Goal: Find specific page/section

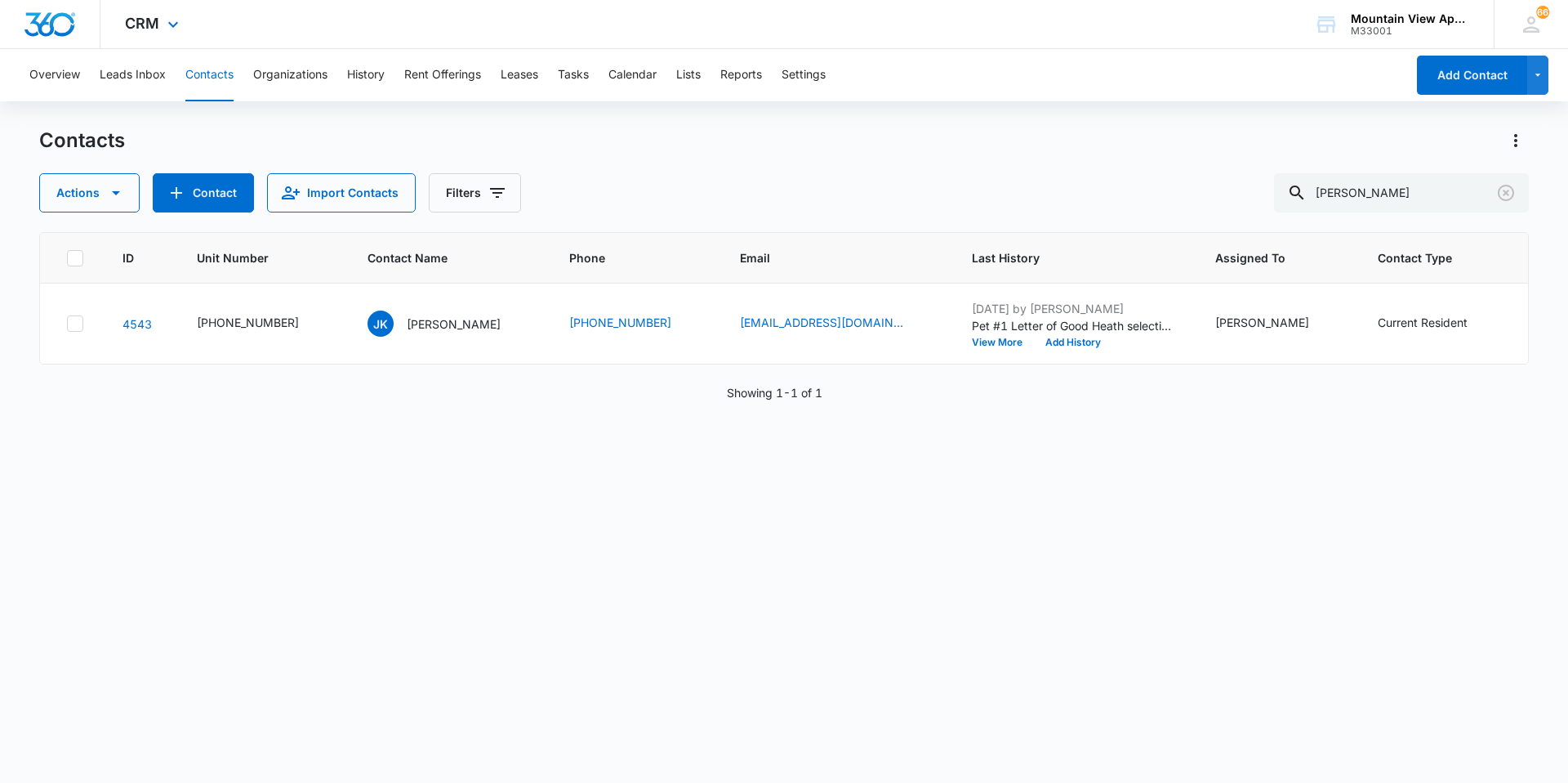
drag, startPoint x: 1408, startPoint y: 188, endPoint x: 493, endPoint y: 3, distance: 933.5
click at [493, 3] on div "CRM Apps Reputation Websites Forms CRM Email Social Content Ads Intelligence Fi…" at bounding box center [784, 391] width 1568 height 781
type input "dove"
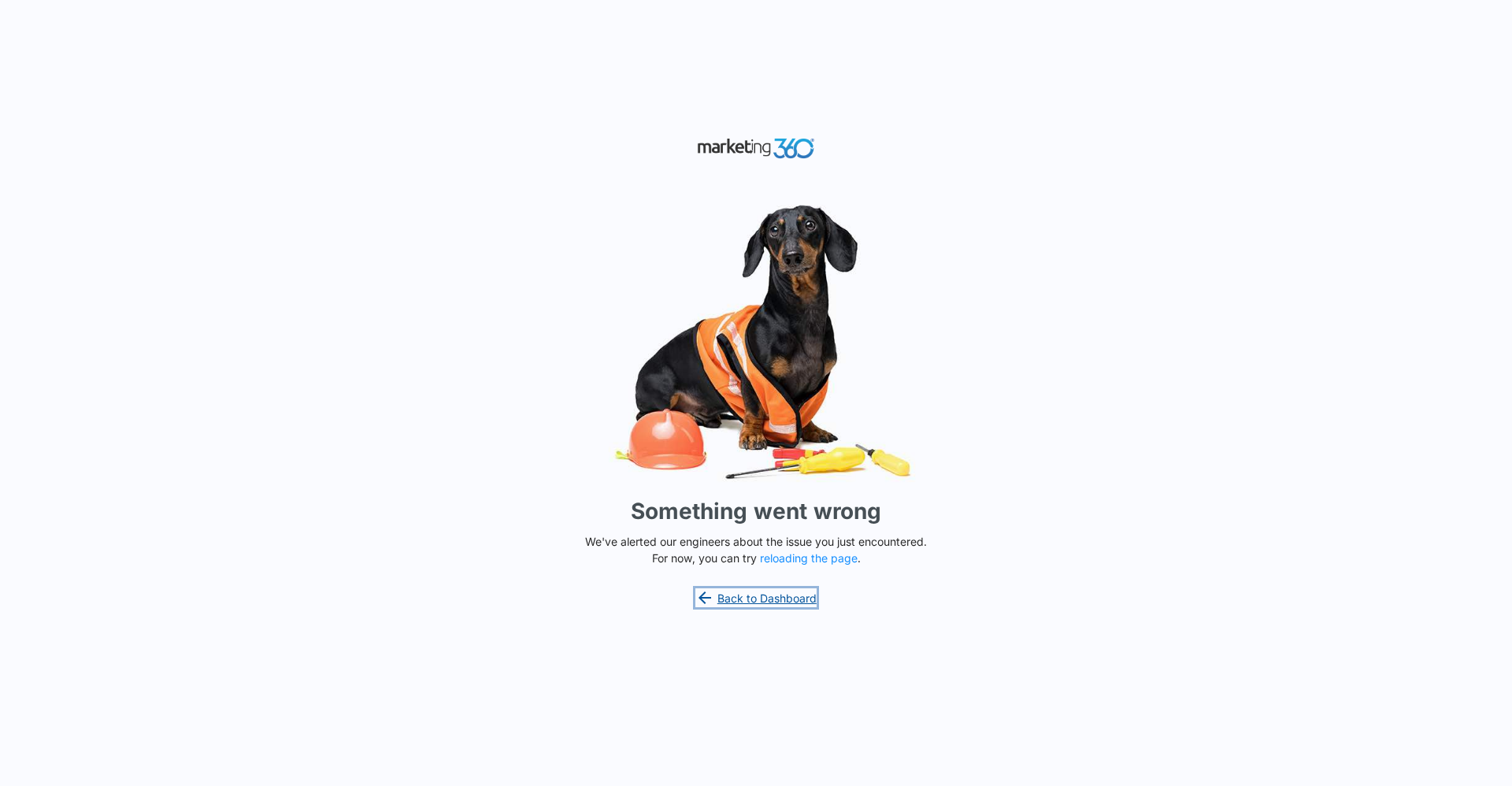
click at [749, 592] on link "Back to Dashboard" at bounding box center [756, 597] width 122 height 19
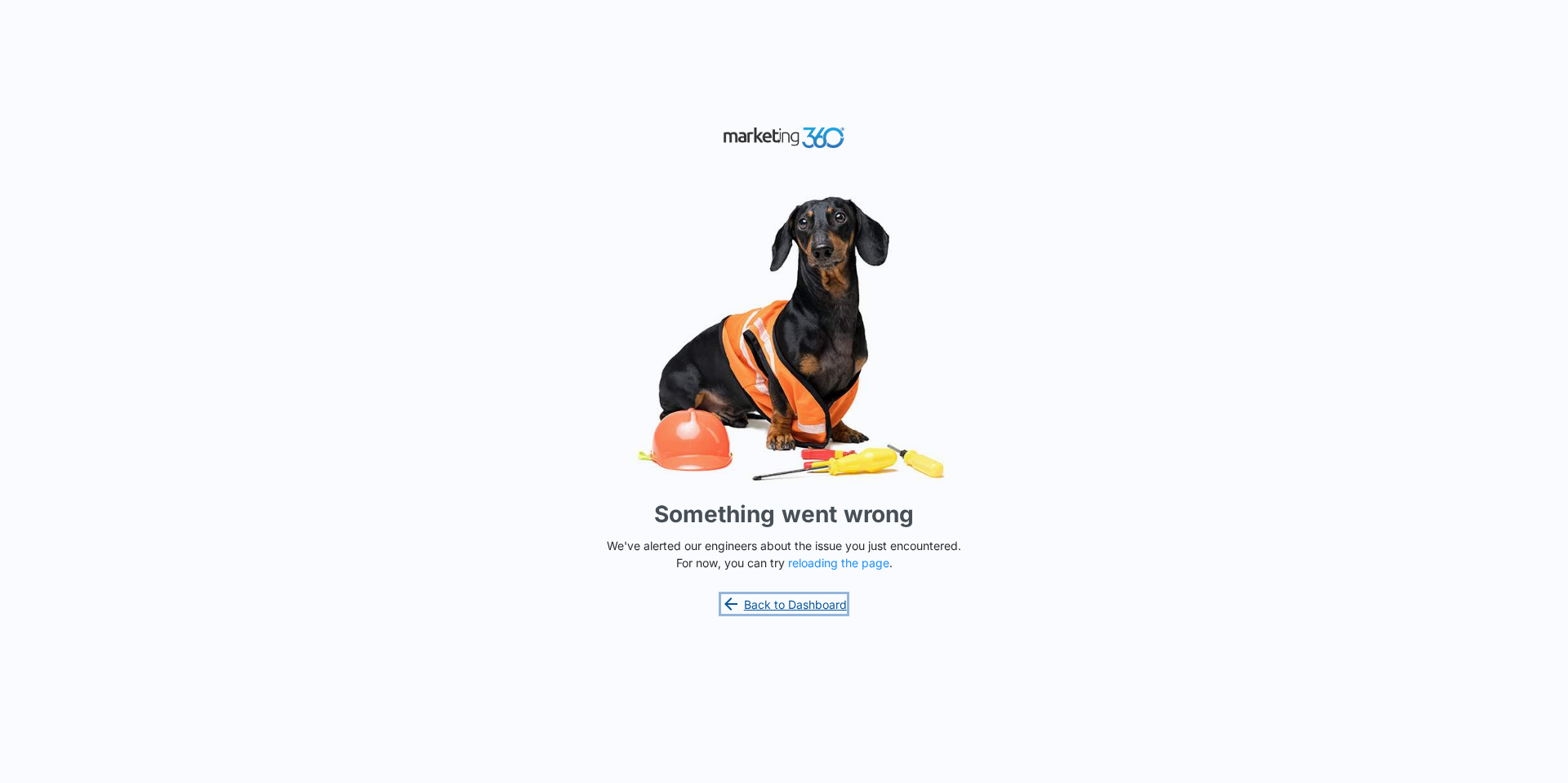
click at [759, 606] on link "Back to Dashboard" at bounding box center [784, 604] width 126 height 20
click at [766, 596] on link "Back to Dashboard" at bounding box center [784, 604] width 126 height 20
